Goal: Transaction & Acquisition: Register for event/course

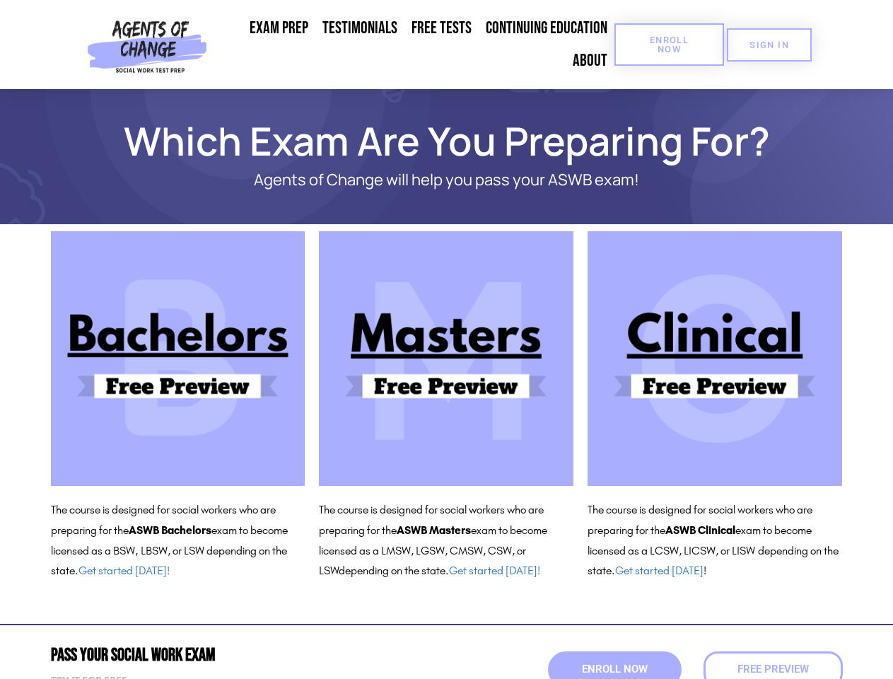
click at [669, 45] on span "Enroll Now" at bounding box center [669, 44] width 64 height 18
click at [770, 45] on span "SIGN IN" at bounding box center [770, 44] width 40 height 9
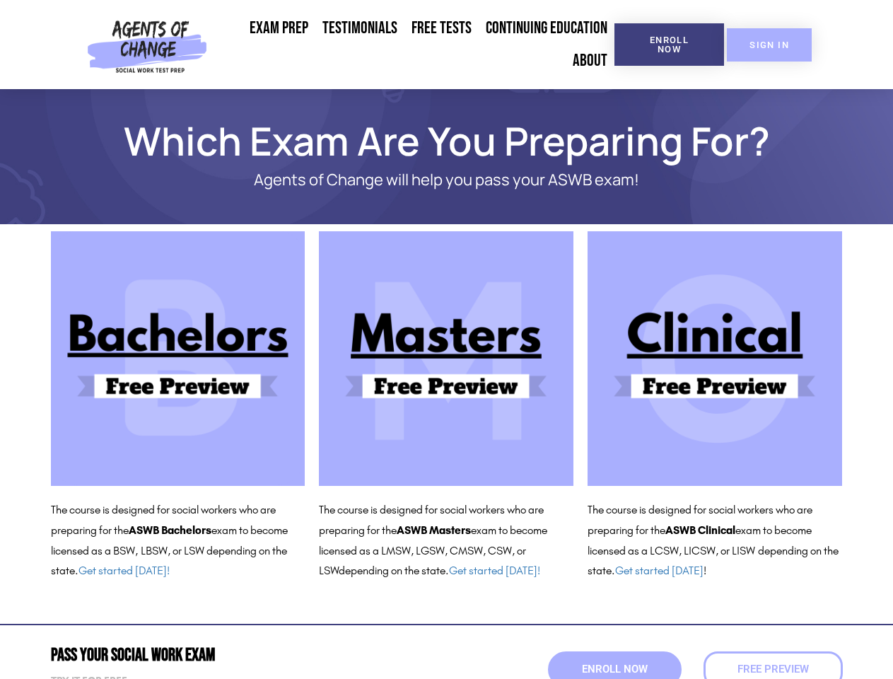
click at [770, 45] on span "SIGN IN" at bounding box center [770, 44] width 40 height 9
click at [615, 669] on span "Enroll Now" at bounding box center [615, 669] width 66 height 11
click at [615, 669] on span "Enroll Now" at bounding box center [615, 670] width 72 height 12
click at [773, 669] on span "Free Preview" at bounding box center [773, 670] width 79 height 12
